Goal: Entertainment & Leisure: Browse casually

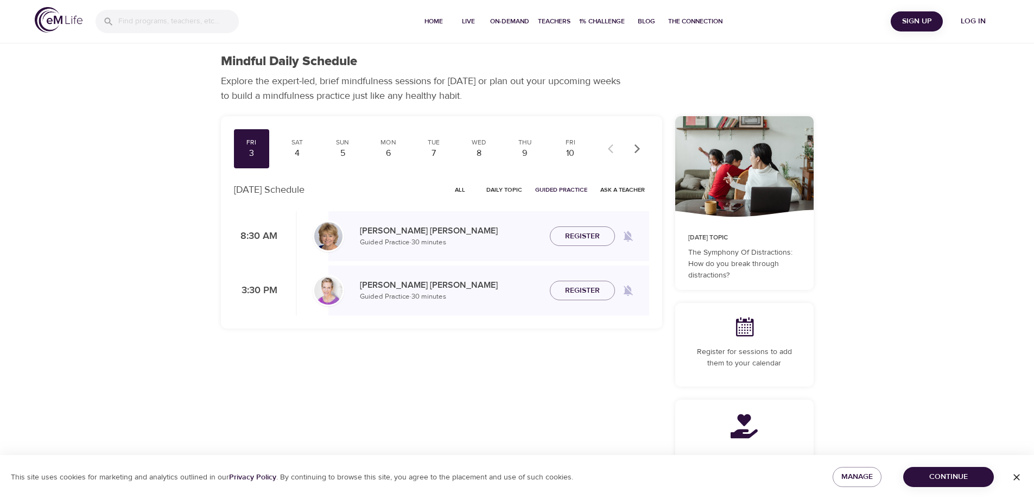
click at [966, 22] on span "Log in" at bounding box center [973, 22] width 43 height 14
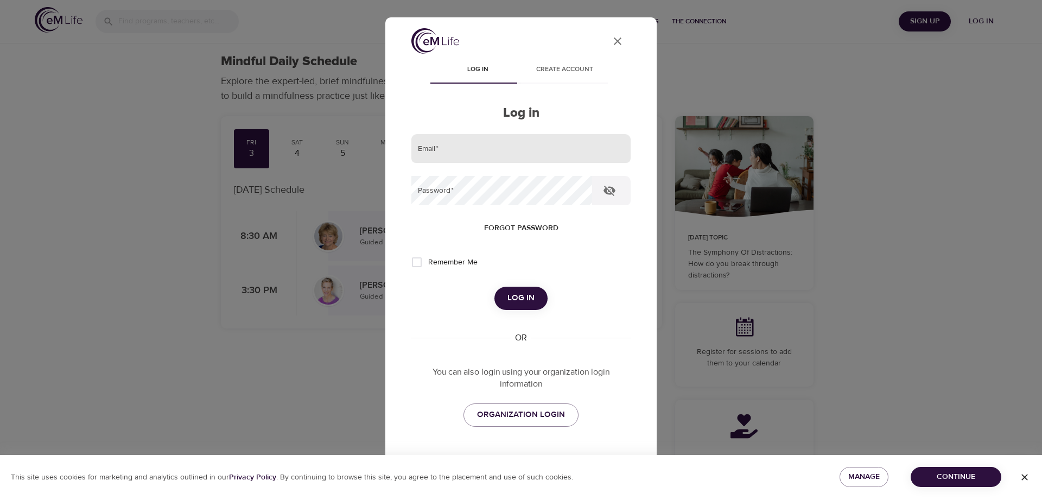
click at [475, 147] on input "email" at bounding box center [521, 148] width 219 height 29
type input "[EMAIL_ADDRESS][DOMAIN_NAME]"
click at [495, 287] on button "Log in" at bounding box center [521, 298] width 53 height 23
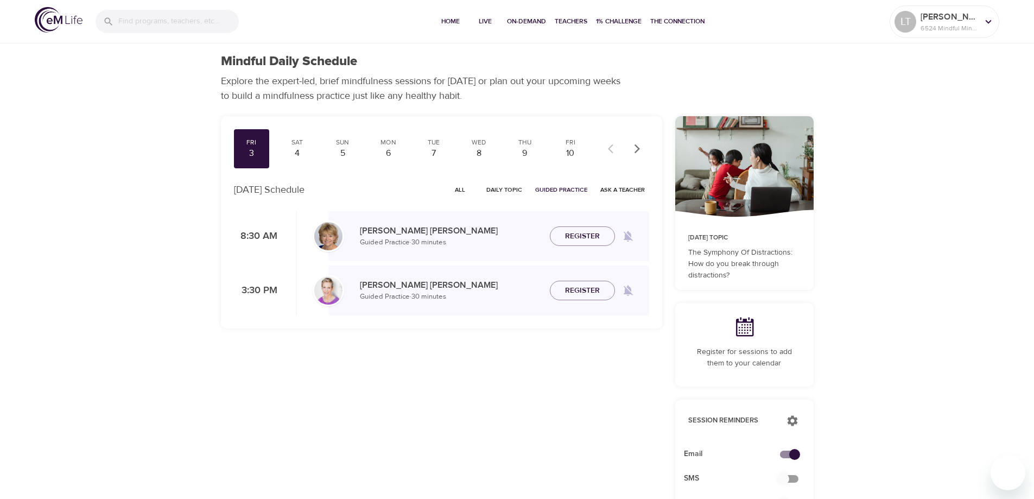
click at [464, 188] on span "All" at bounding box center [460, 190] width 26 height 10
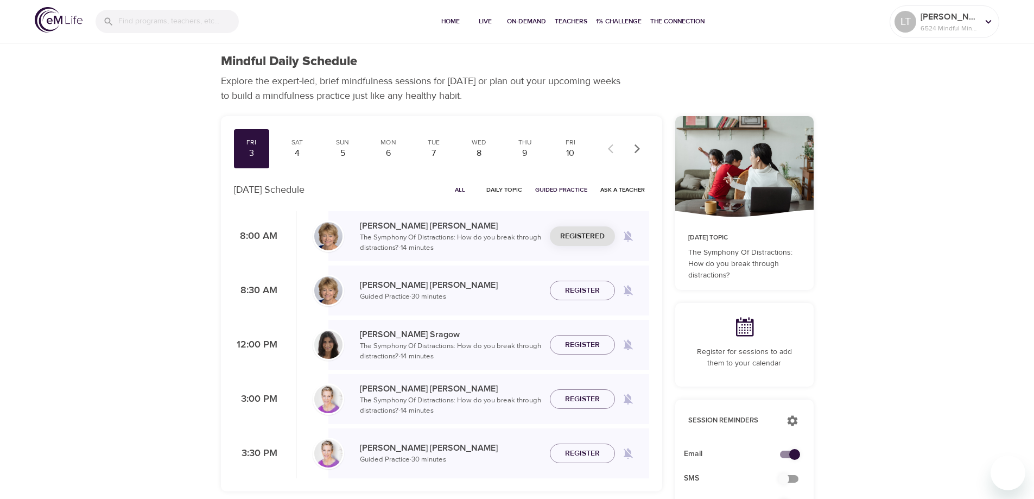
click at [455, 195] on span "All" at bounding box center [460, 190] width 26 height 10
drag, startPoint x: 462, startPoint y: 191, endPoint x: 757, endPoint y: 51, distance: 326.6
click at [462, 190] on span "All" at bounding box center [460, 190] width 26 height 10
click at [462, 186] on span "All" at bounding box center [460, 190] width 26 height 10
click at [462, 190] on span "All" at bounding box center [460, 190] width 26 height 10
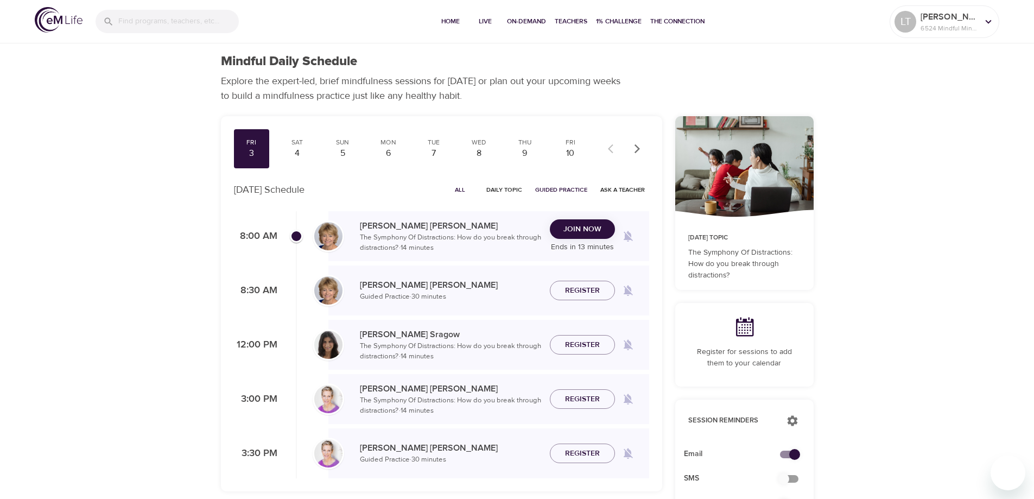
click at [462, 184] on button "All" at bounding box center [460, 189] width 35 height 17
click at [582, 233] on span "Join Now" at bounding box center [583, 237] width 38 height 14
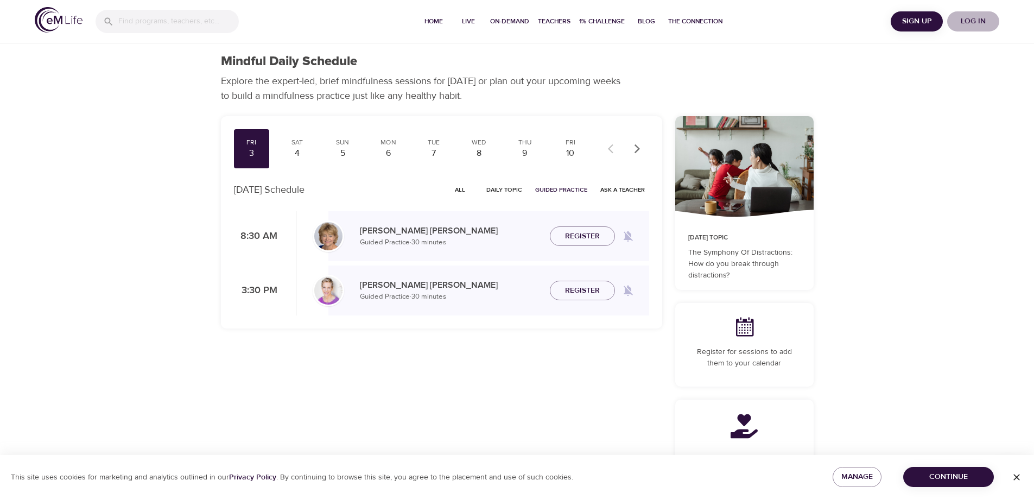
click at [965, 17] on span "Log in" at bounding box center [973, 22] width 43 height 14
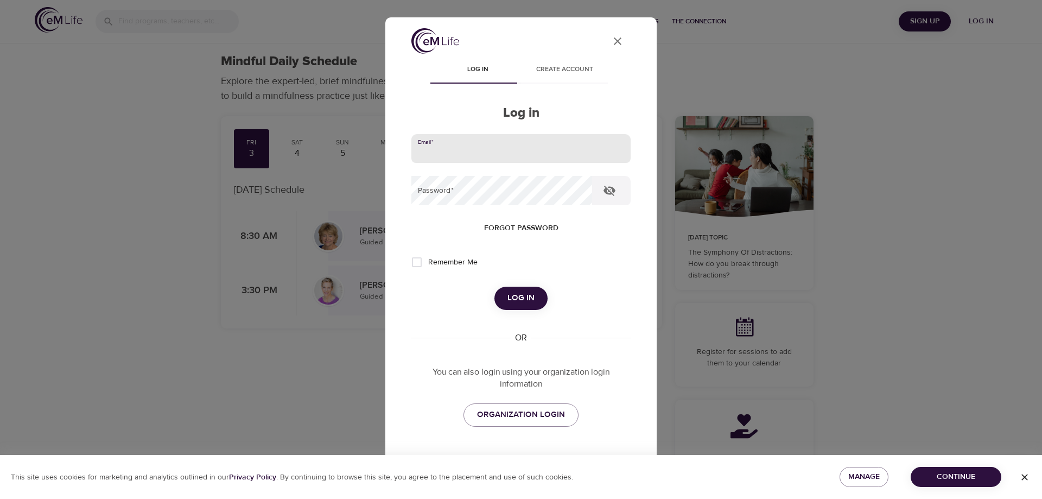
click at [433, 148] on input "email" at bounding box center [521, 148] width 219 height 29
type input "[EMAIL_ADDRESS][DOMAIN_NAME]"
click at [495, 287] on button "Log in" at bounding box center [521, 298] width 53 height 23
